Goal: Communication & Community: Answer question/provide support

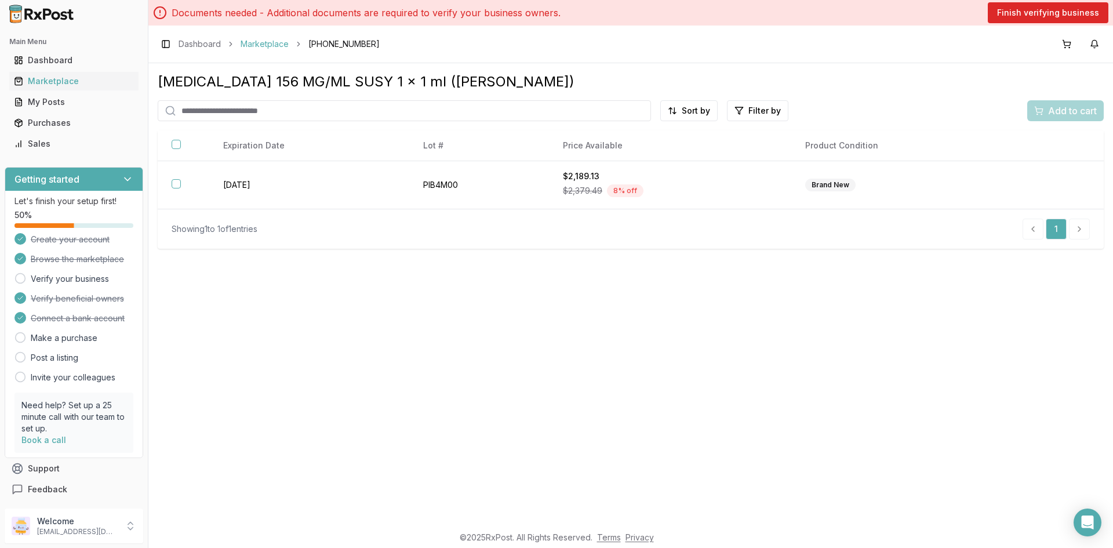
click at [247, 48] on link "Marketplace" at bounding box center [265, 44] width 48 height 12
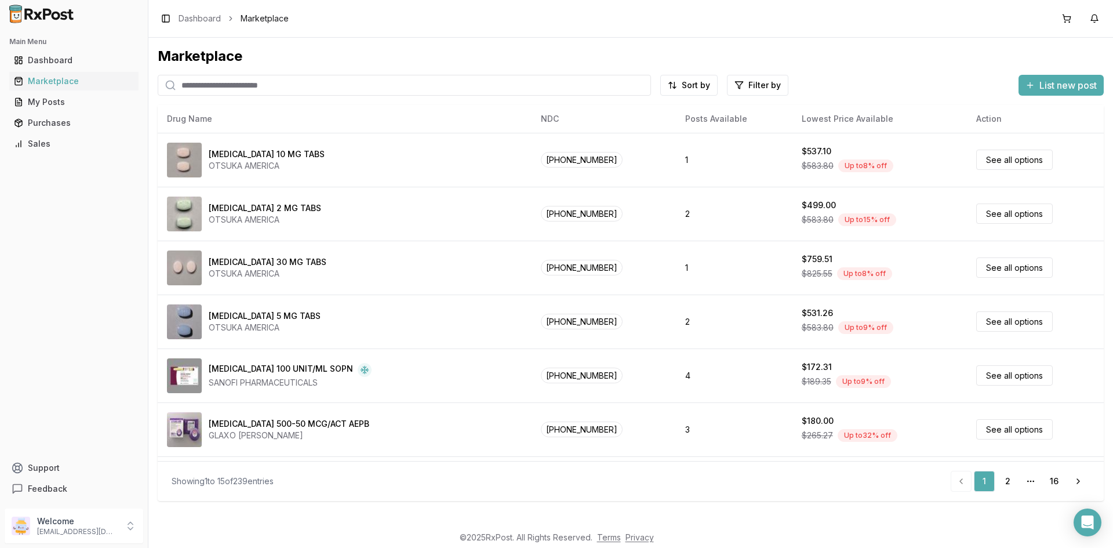
click at [262, 66] on div "Marketplace" at bounding box center [631, 56] width 946 height 19
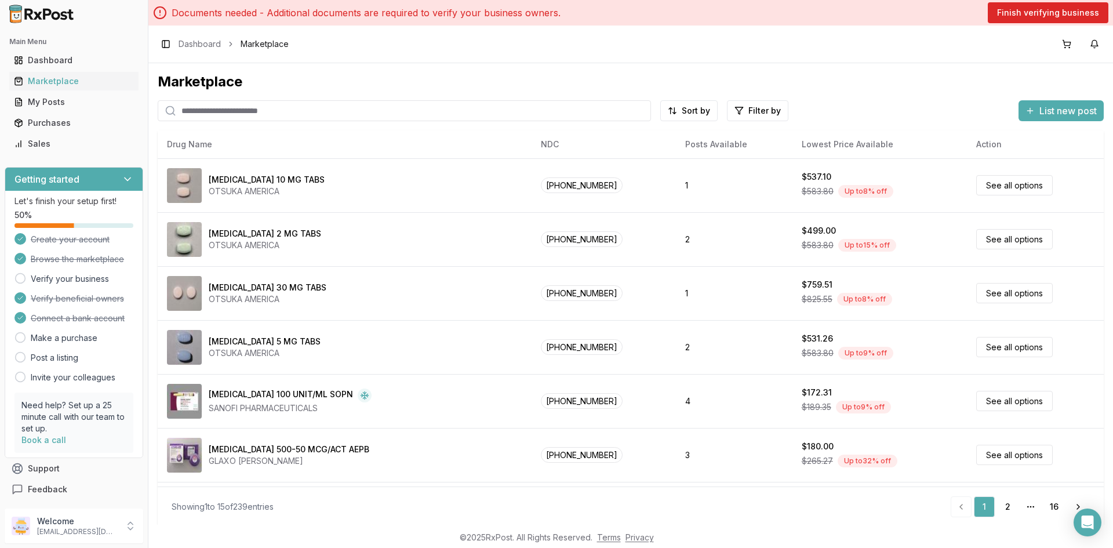
click at [262, 106] on input "search" at bounding box center [404, 110] width 493 height 21
type input "*******"
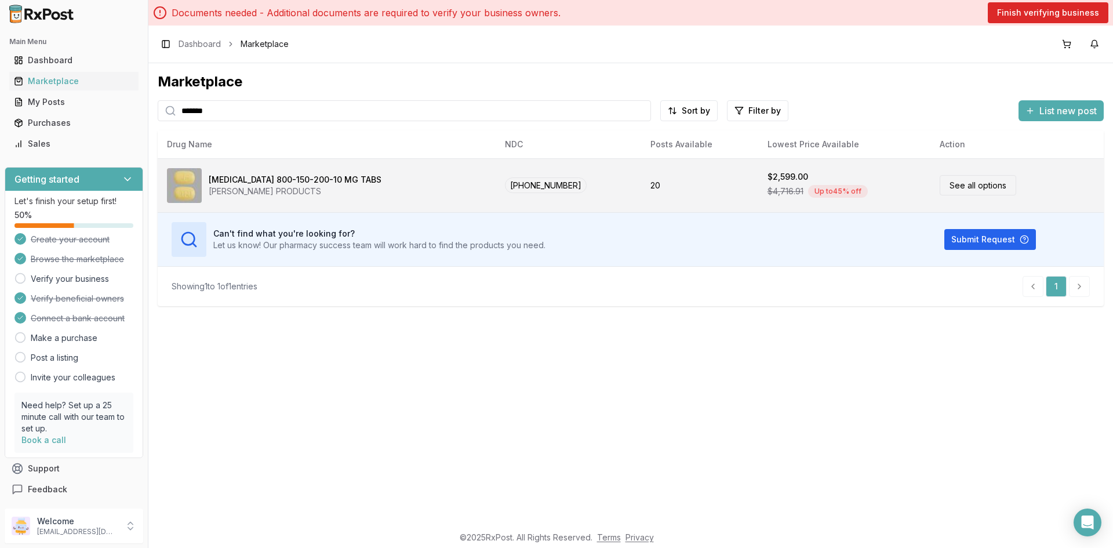
click at [931, 175] on td "See all options" at bounding box center [1017, 185] width 173 height 54
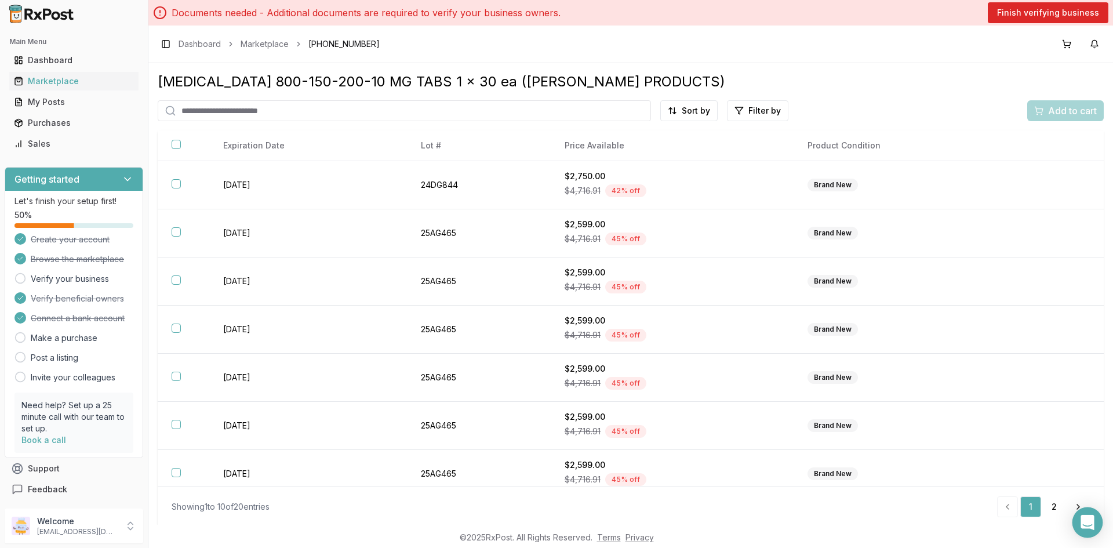
click at [1082, 519] on icon "Open Intercom Messenger" at bounding box center [1087, 522] width 15 height 15
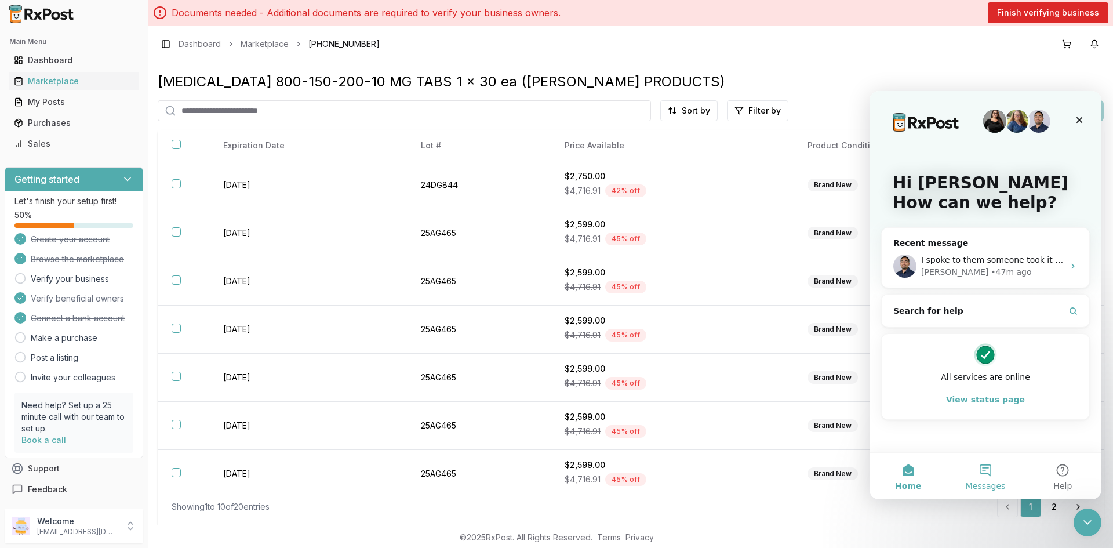
click at [990, 467] on button "Messages" at bounding box center [985, 476] width 77 height 46
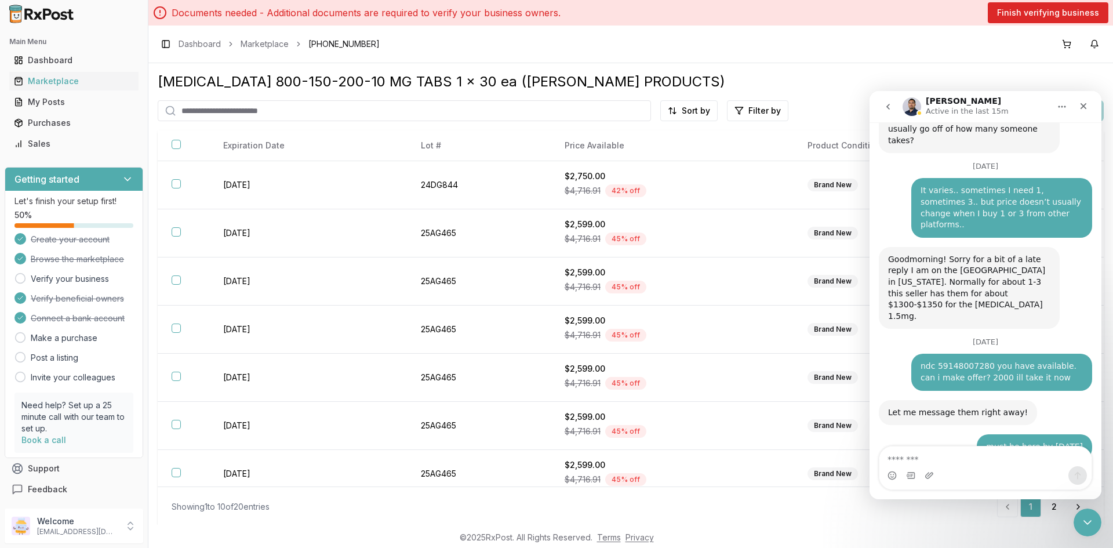
scroll to position [866, 0]
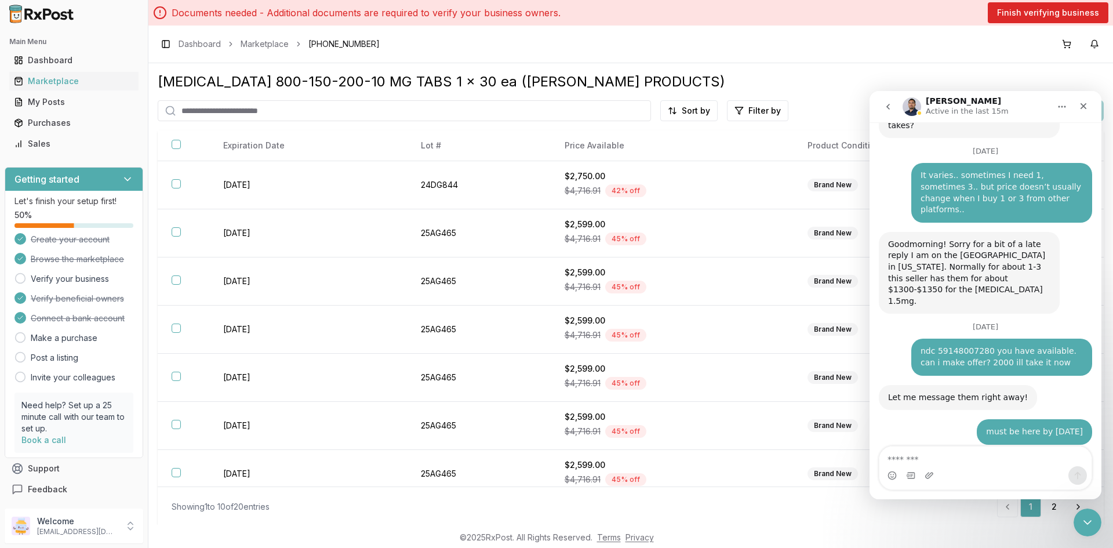
click at [948, 460] on textarea "Message…" at bounding box center [986, 456] width 212 height 20
type textarea "**********"
click at [1083, 477] on button "Send a message…" at bounding box center [1078, 475] width 19 height 19
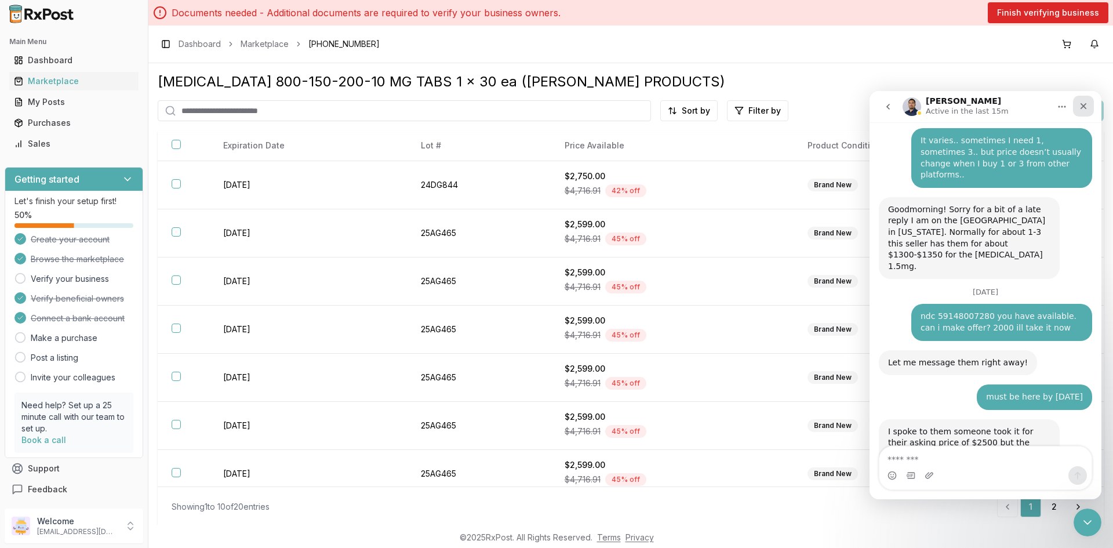
click at [1084, 103] on icon "Close" at bounding box center [1083, 105] width 9 height 9
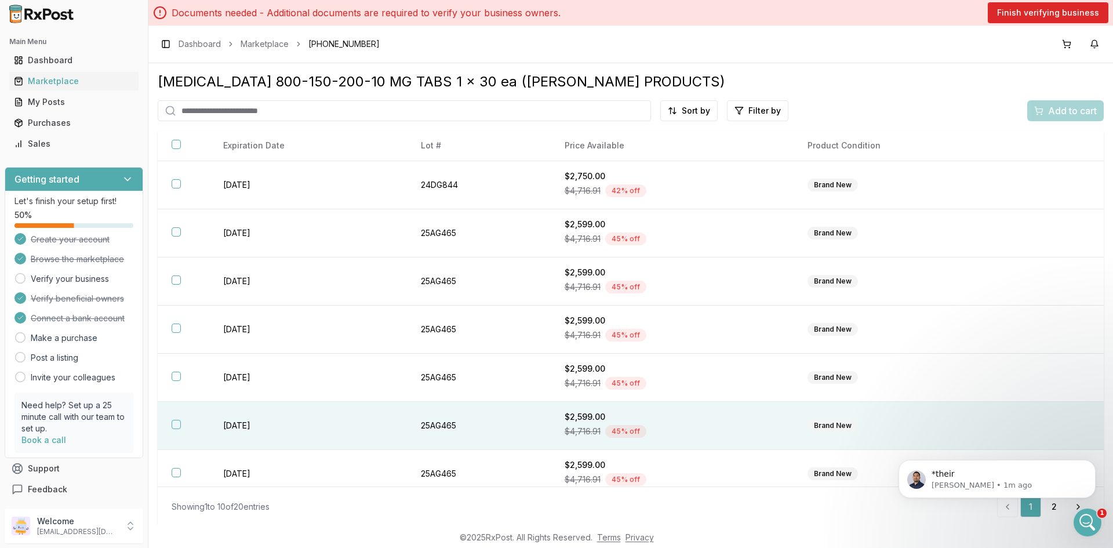
scroll to position [985, 0]
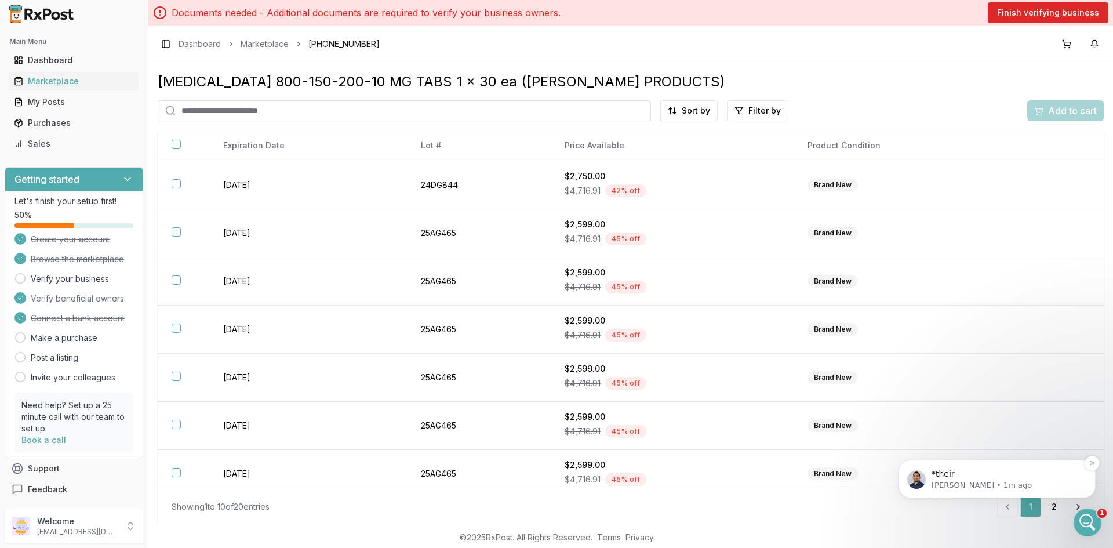
click at [992, 471] on p "*their" at bounding box center [1007, 475] width 150 height 12
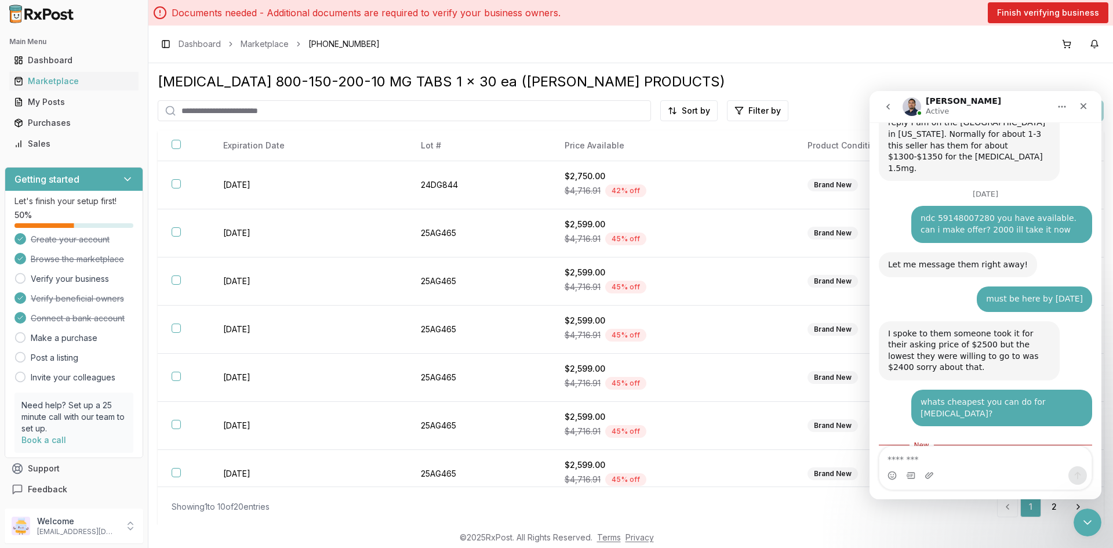
scroll to position [1004, 0]
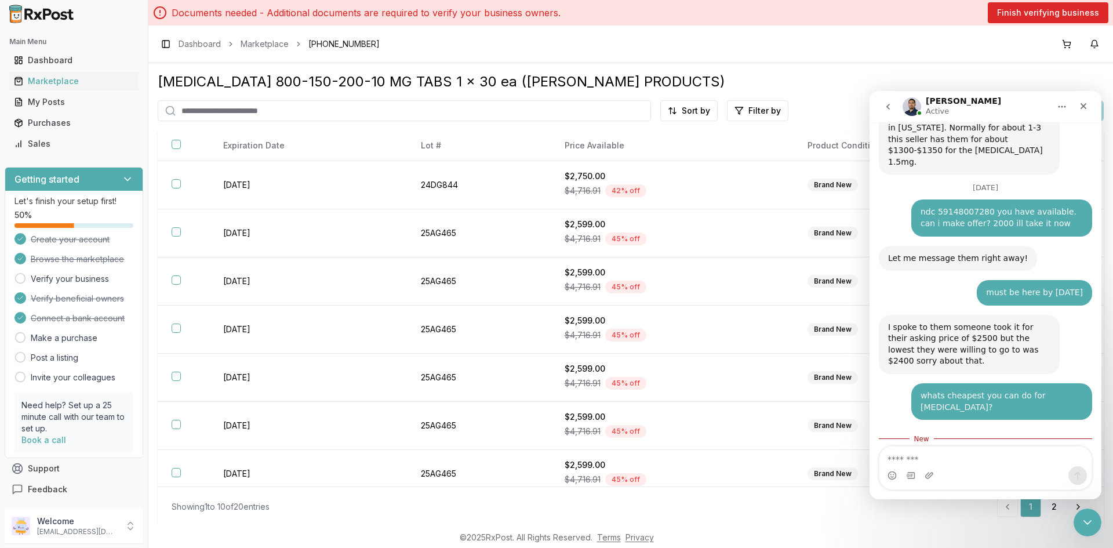
click at [969, 461] on textarea "Message…" at bounding box center [986, 456] width 212 height 20
type textarea "**********"
click at [1080, 480] on button "Send a message…" at bounding box center [1078, 475] width 19 height 19
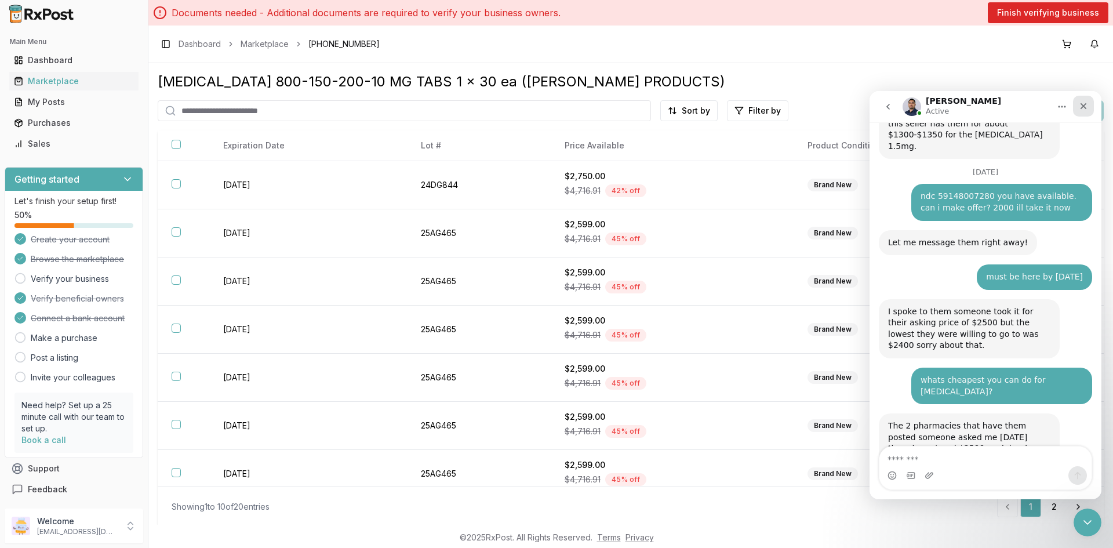
click at [1083, 105] on icon "Close" at bounding box center [1084, 106] width 6 height 6
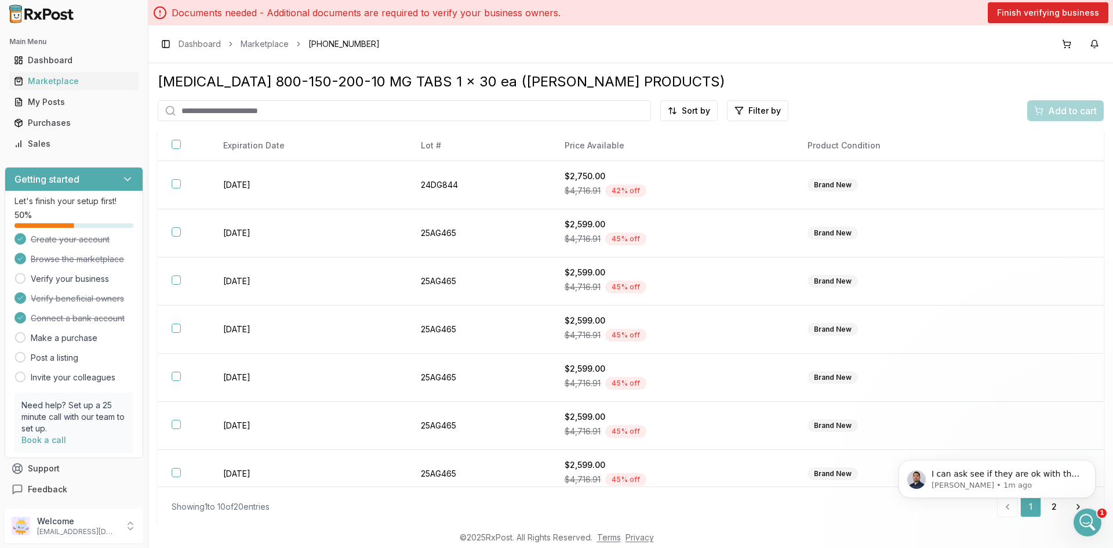
scroll to position [0, 0]
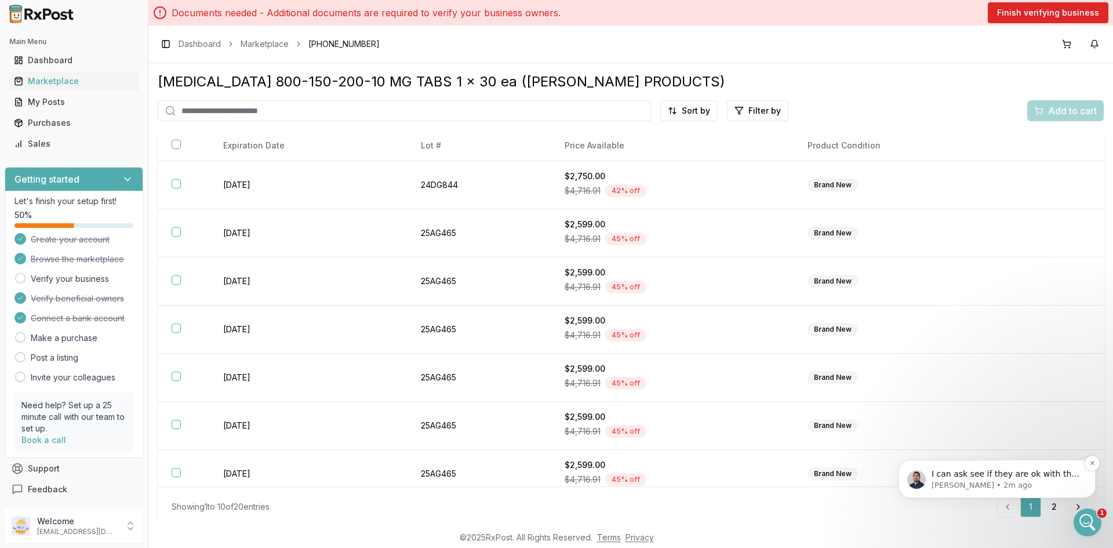
click at [958, 470] on p "I can ask see if they are ok with that I'm going to message and try to call see…" at bounding box center [1007, 475] width 150 height 12
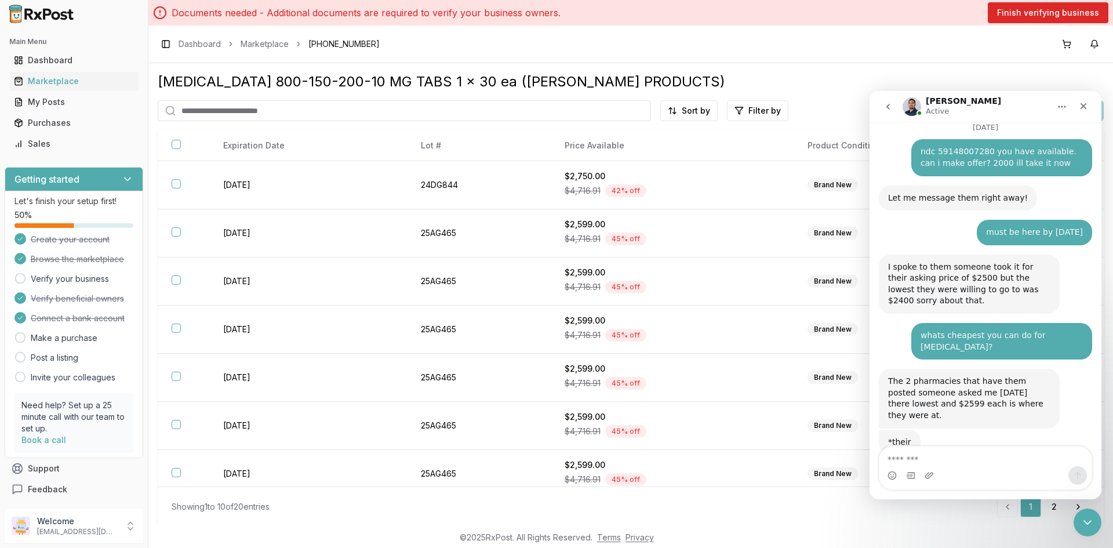
scroll to position [1096, 0]
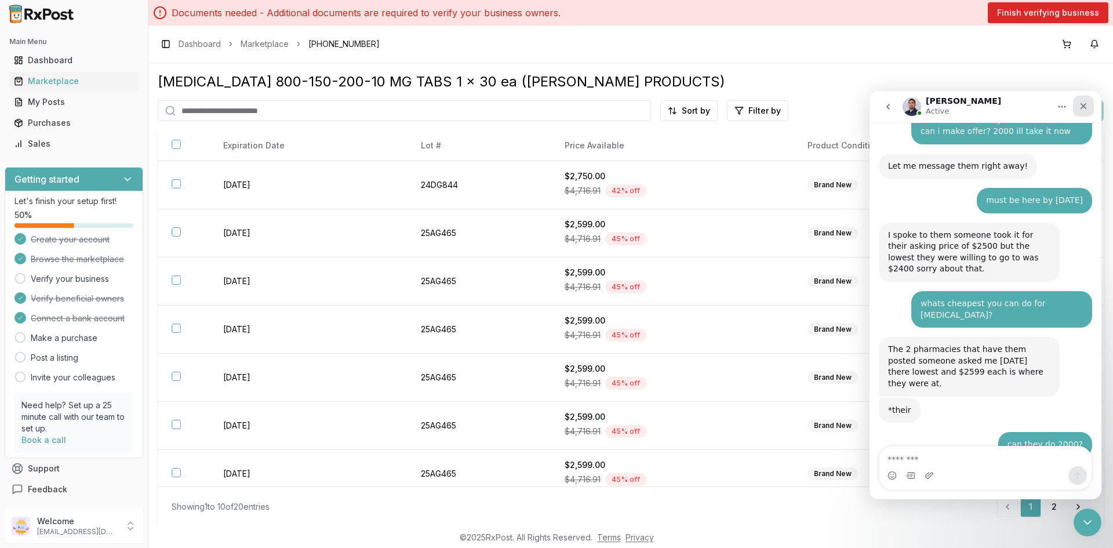
click at [1080, 106] on icon "Close" at bounding box center [1083, 105] width 9 height 9
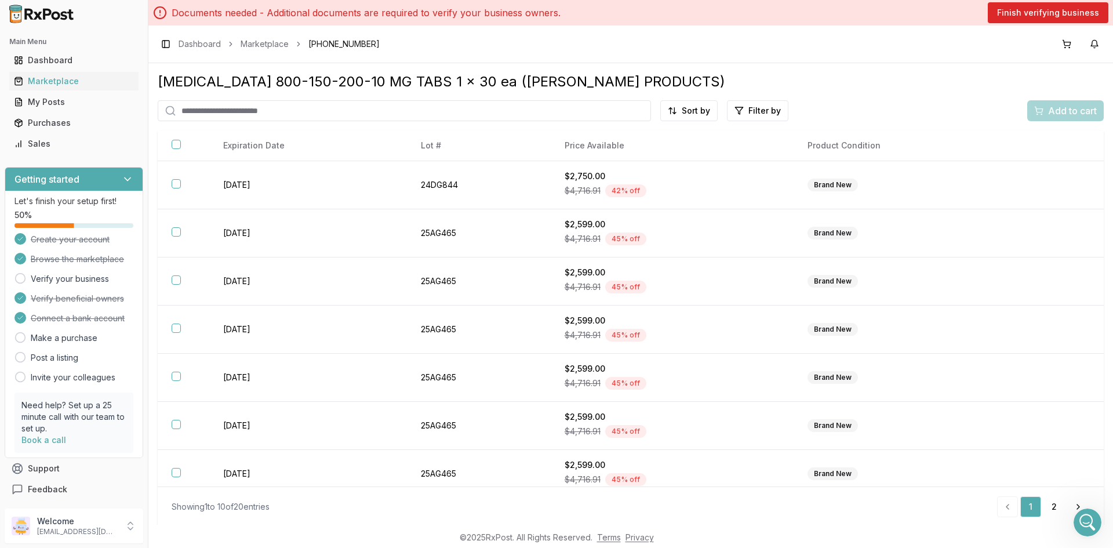
click at [952, 83] on div "[MEDICAL_DATA] 800-150-200-10 MG TABS 1 x 30 ea ([PERSON_NAME] PRODUCTS)" at bounding box center [631, 81] width 946 height 19
